Goal: Transaction & Acquisition: Purchase product/service

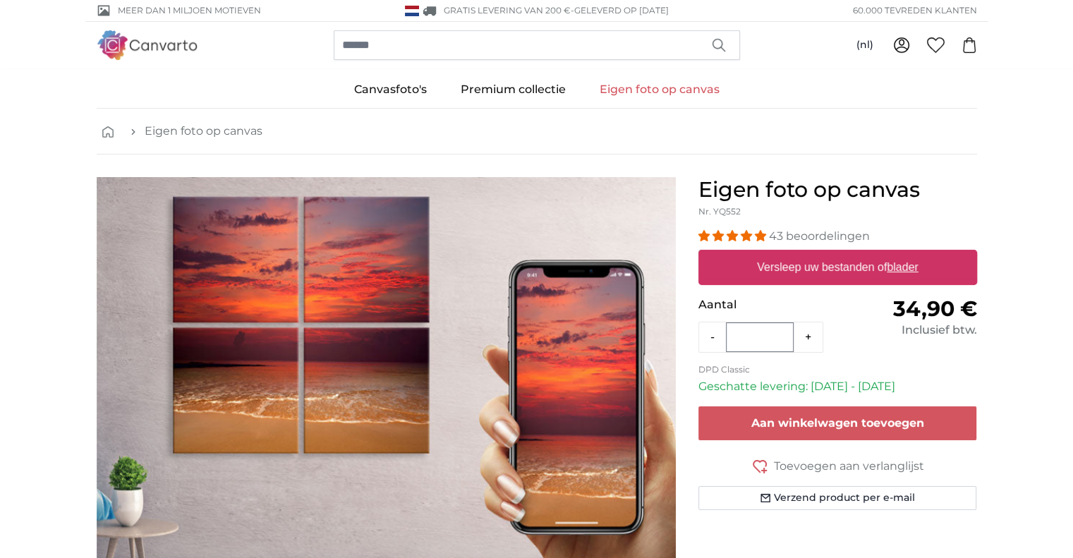
click at [891, 269] on u "blader" at bounding box center [901, 267] width 31 height 12
click at [891, 254] on input "Versleep uw bestanden of blader" at bounding box center [837, 252] width 279 height 4
type input "**********"
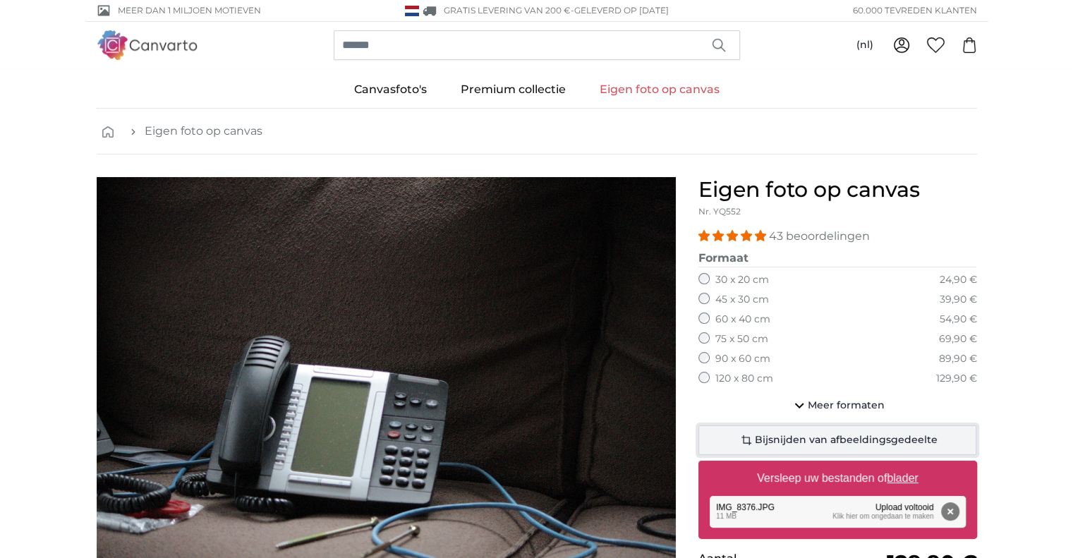
click at [900, 433] on span "Bijsnijden van afbeeldingsgedeelte" at bounding box center [846, 440] width 183 height 14
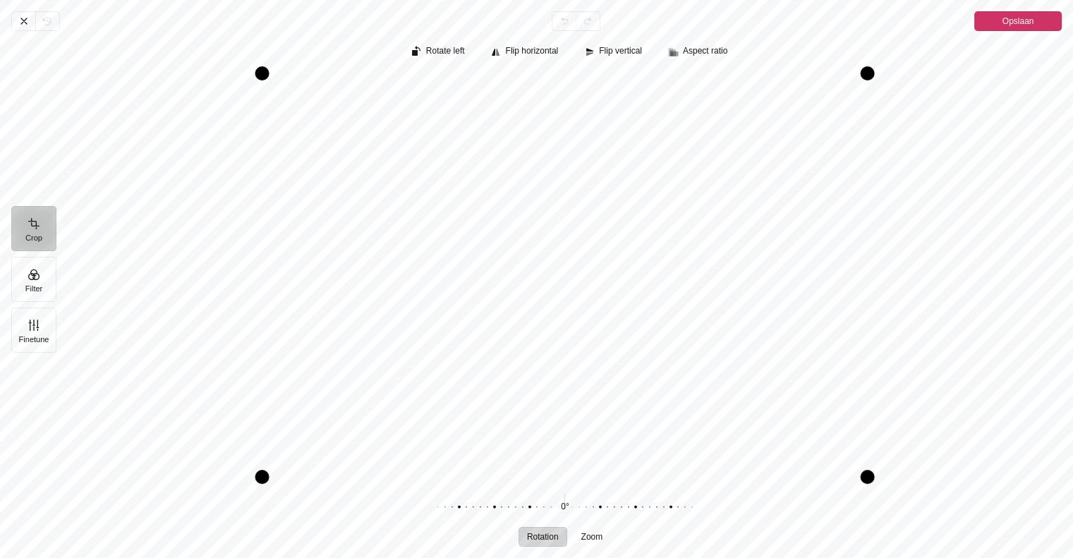
click at [1023, 18] on span "Opslaan" at bounding box center [1018, 21] width 32 height 17
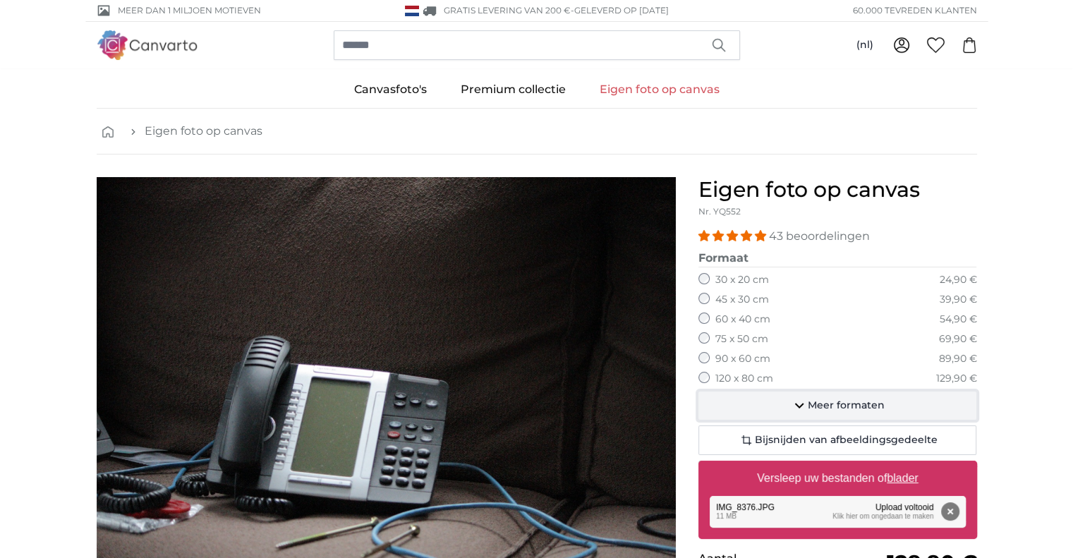
click at [800, 399] on icon "button" at bounding box center [799, 405] width 17 height 17
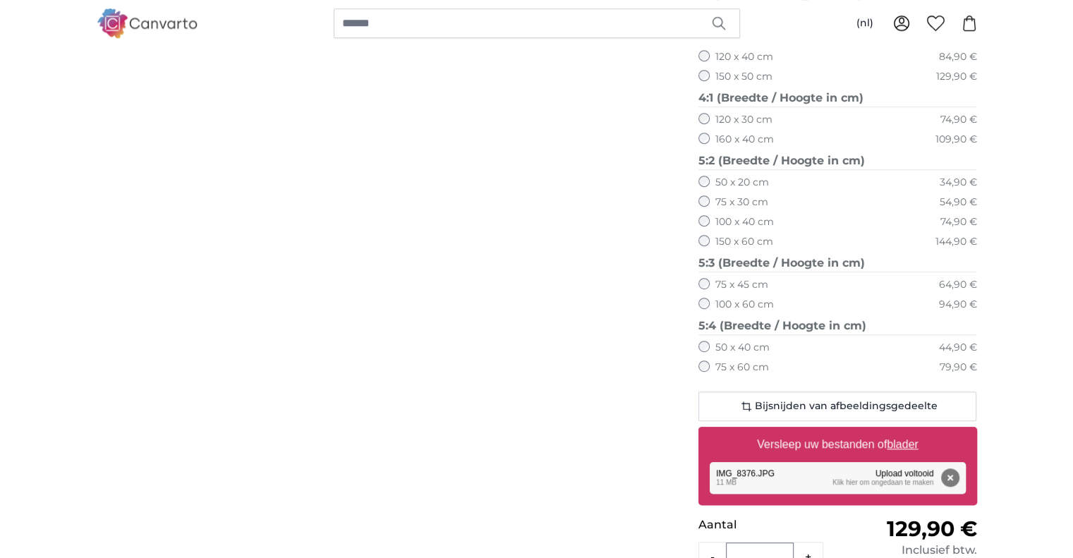
scroll to position [540, 0]
